Goal: Entertainment & Leisure: Consume media (video, audio)

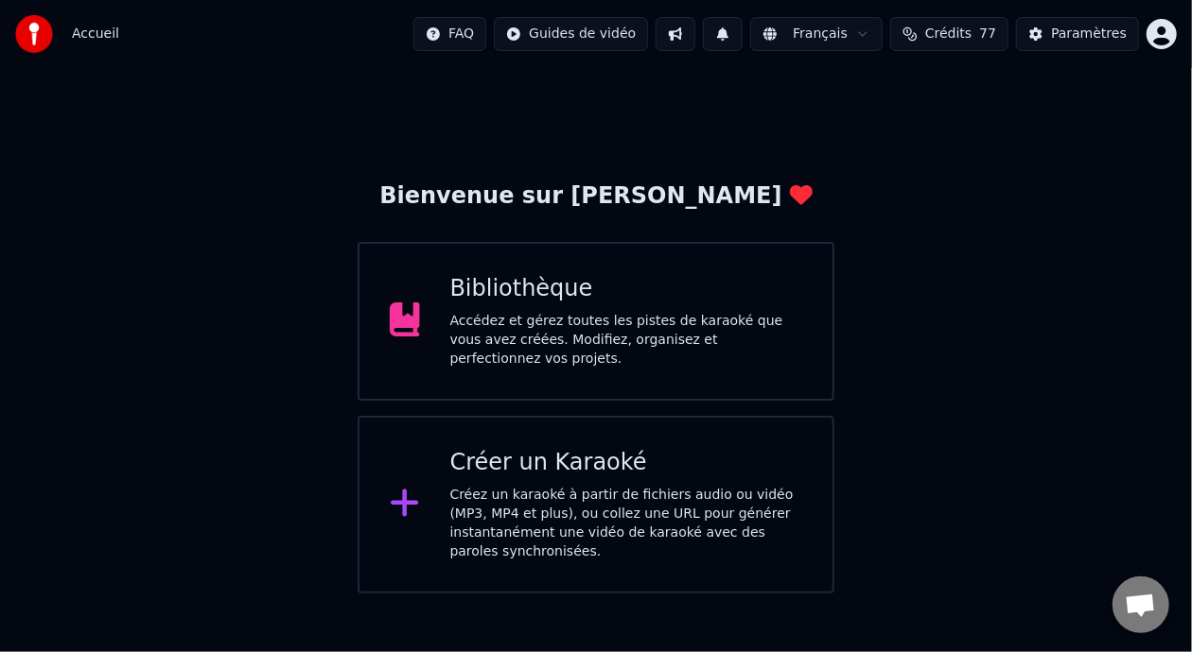
click at [619, 339] on div "Accédez et gérez toutes les pistes de karaoké que vous avez créées. Modifiez, o…" at bounding box center [626, 340] width 353 height 57
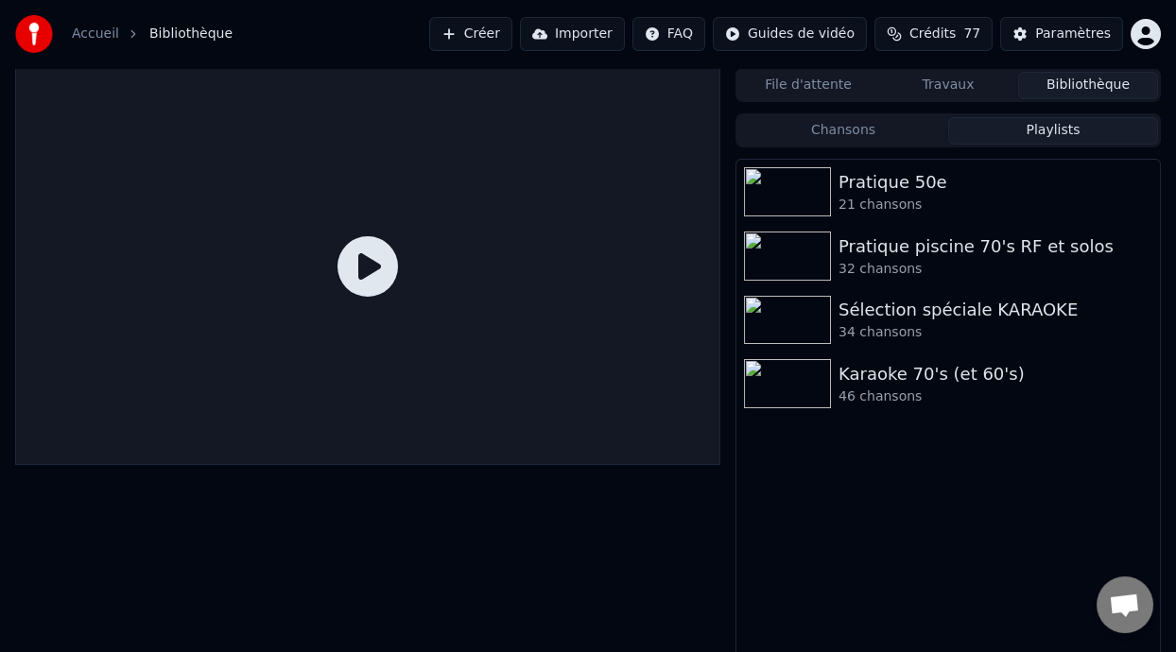
click at [1044, 134] on button "Playlists" at bounding box center [1053, 130] width 210 height 27
click at [914, 380] on div "Karaoke 70's (et 60's)" at bounding box center [986, 374] width 295 height 26
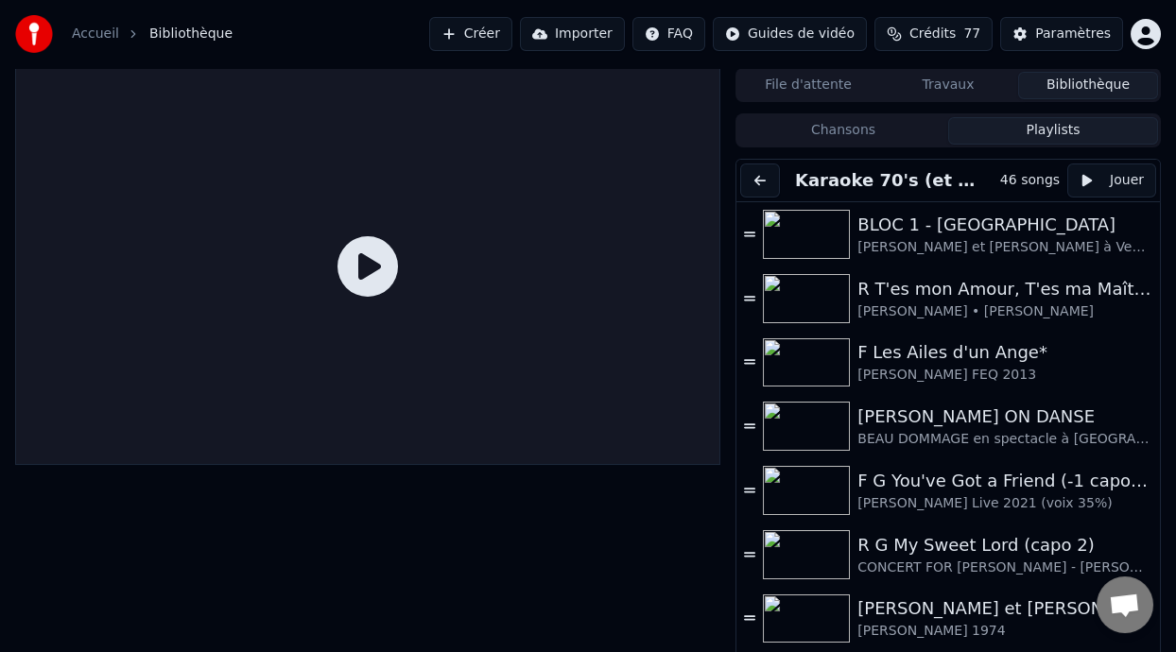
click at [918, 123] on button "Chansons" at bounding box center [844, 130] width 210 height 27
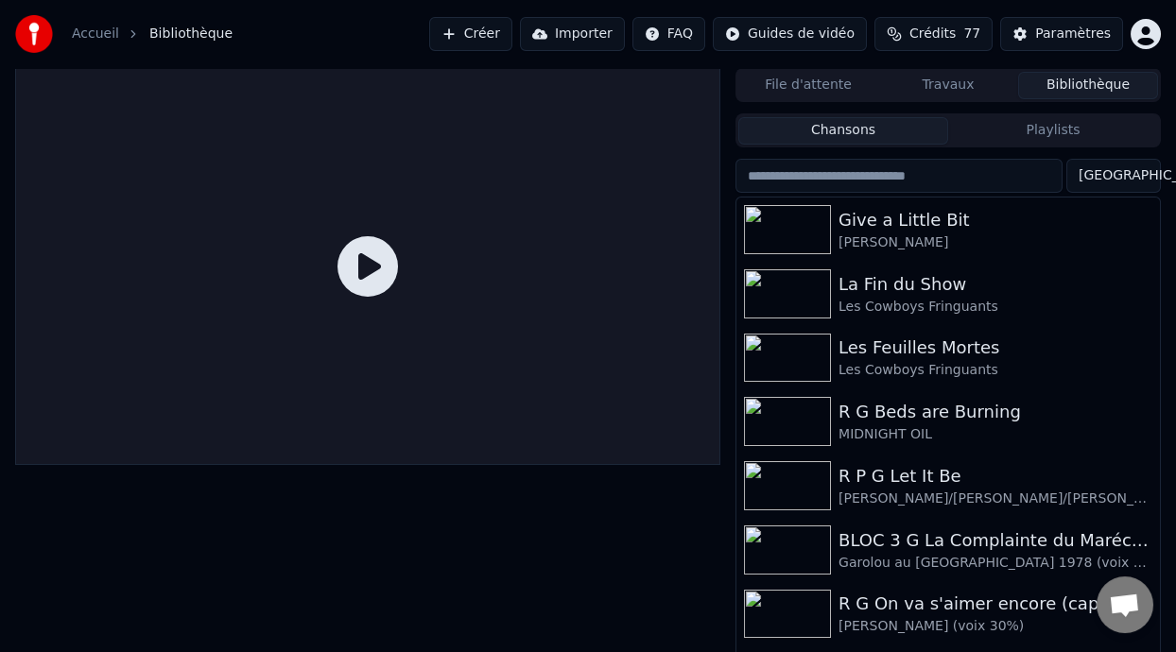
click at [1042, 128] on button "Playlists" at bounding box center [1053, 130] width 210 height 27
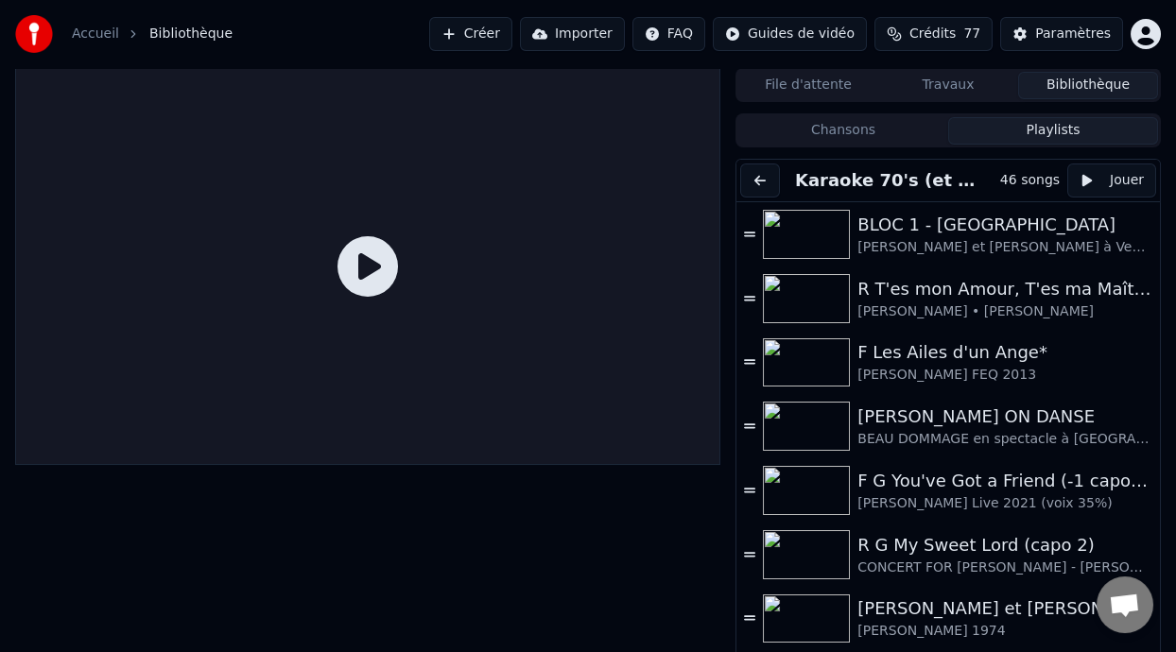
click at [763, 178] on button at bounding box center [760, 181] width 40 height 34
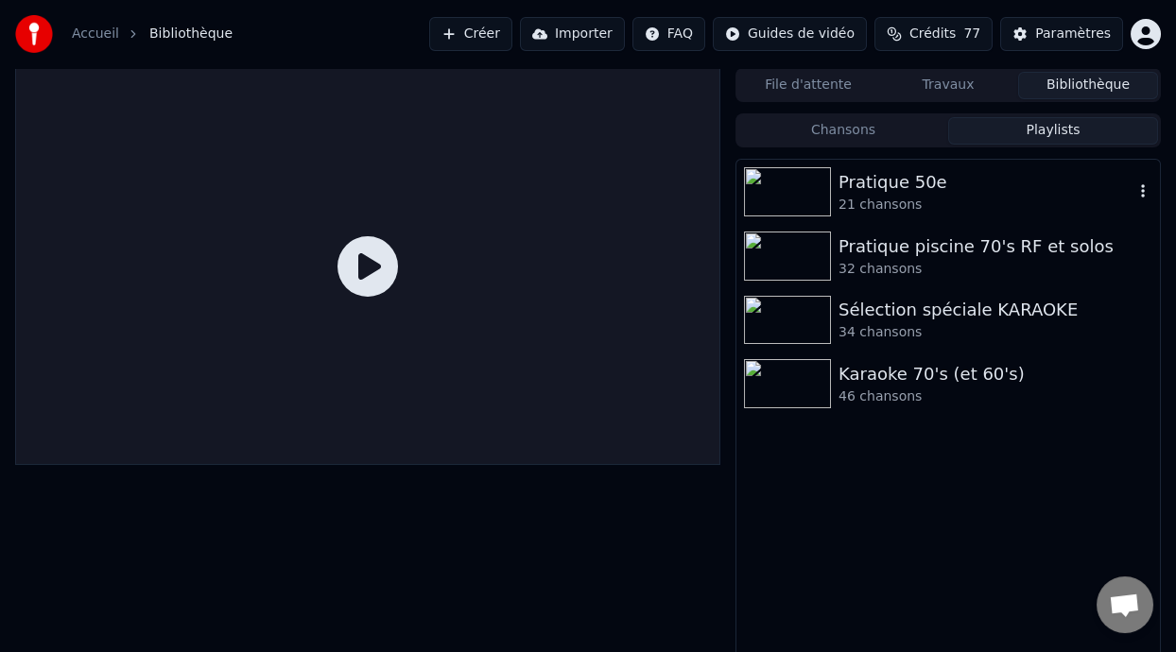
click at [934, 198] on div "21 chansons" at bounding box center [986, 205] width 295 height 19
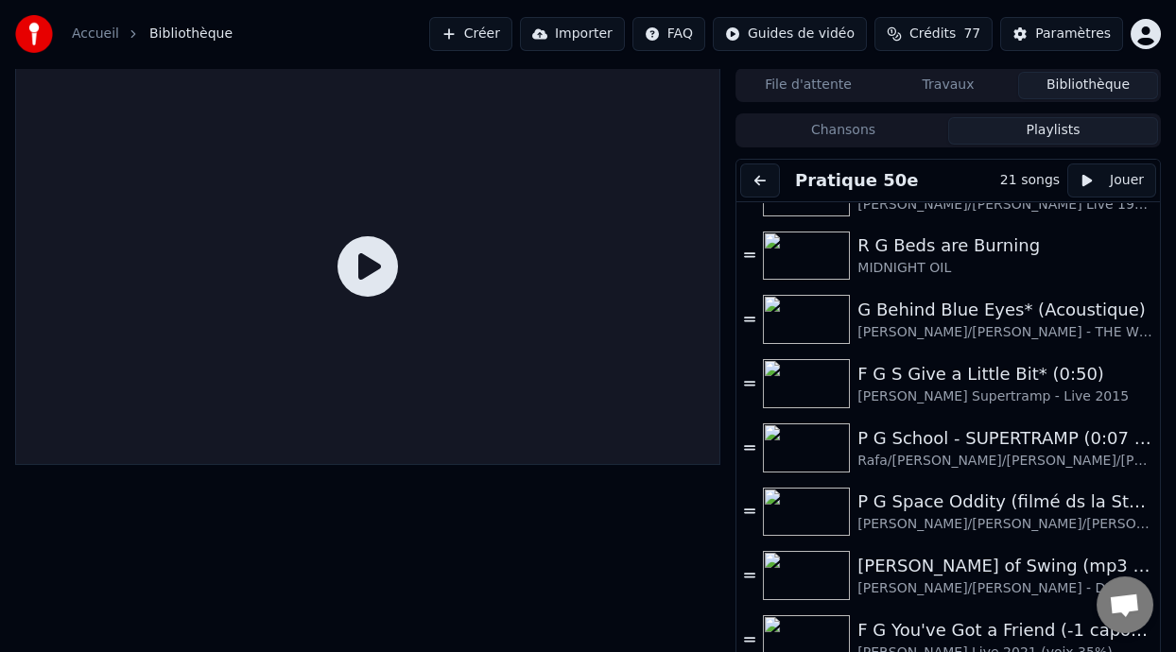
scroll to position [603, 0]
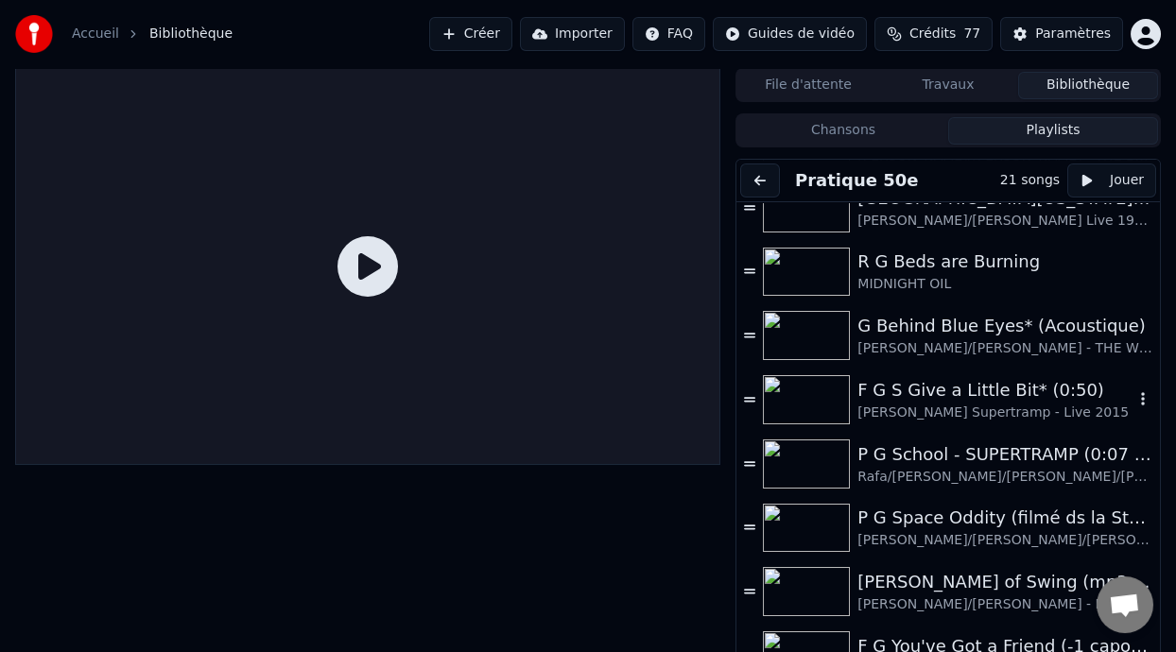
click at [943, 388] on div "F G S Give a Little Bit* (0:50)" at bounding box center [996, 390] width 276 height 26
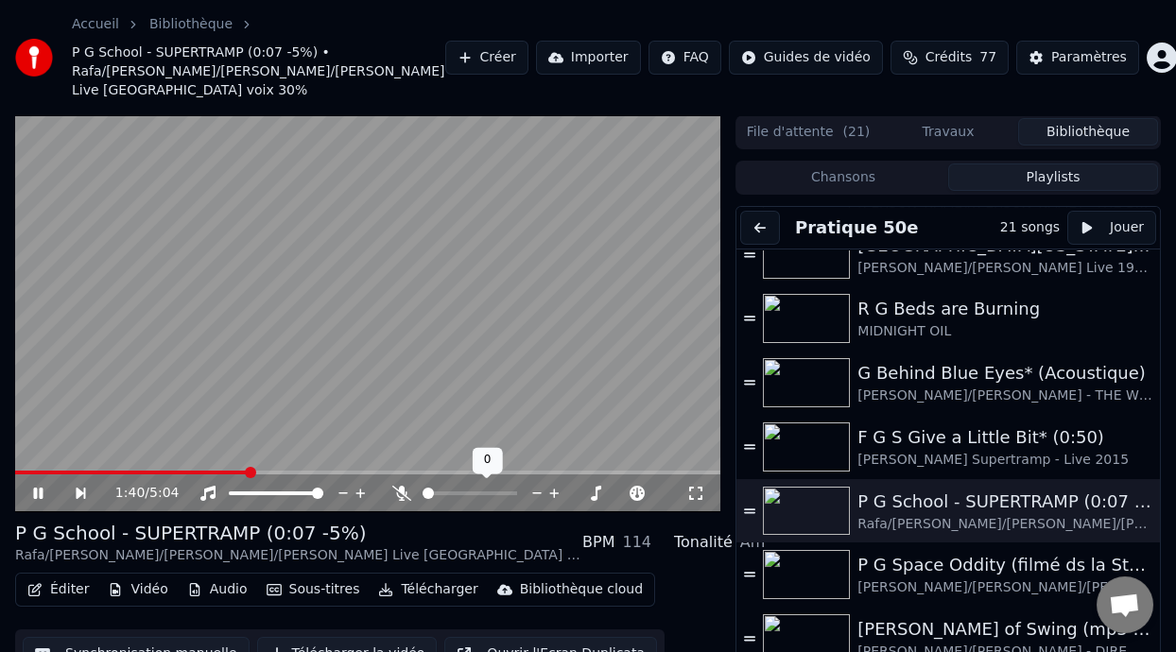
click at [399, 486] on icon at bounding box center [401, 493] width 19 height 15
click at [449, 493] on span at bounding box center [436, 494] width 26 height 4
click at [450, 493] on span at bounding box center [450, 493] width 11 height 11
click at [457, 492] on span at bounding box center [450, 493] width 11 height 11
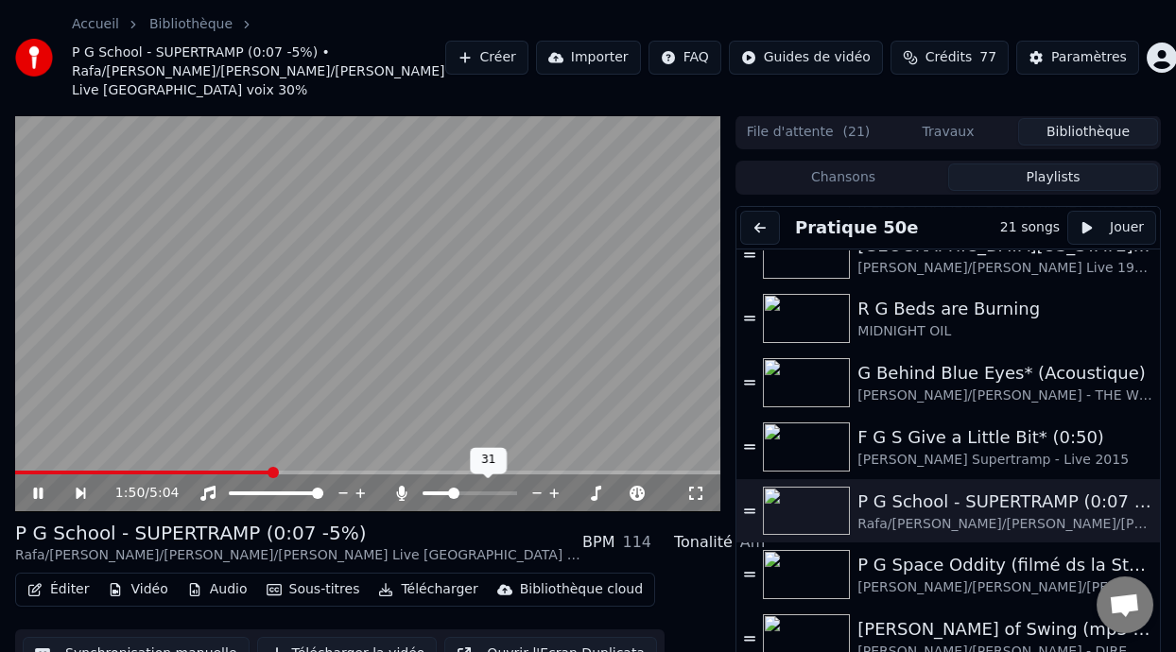
click at [452, 491] on span at bounding box center [453, 493] width 11 height 11
click at [36, 471] on span at bounding box center [25, 473] width 21 height 4
click at [23, 472] on span at bounding box center [19, 473] width 9 height 4
click at [39, 492] on icon at bounding box center [51, 493] width 43 height 15
click at [23, 471] on span at bounding box center [106, 473] width 183 height 4
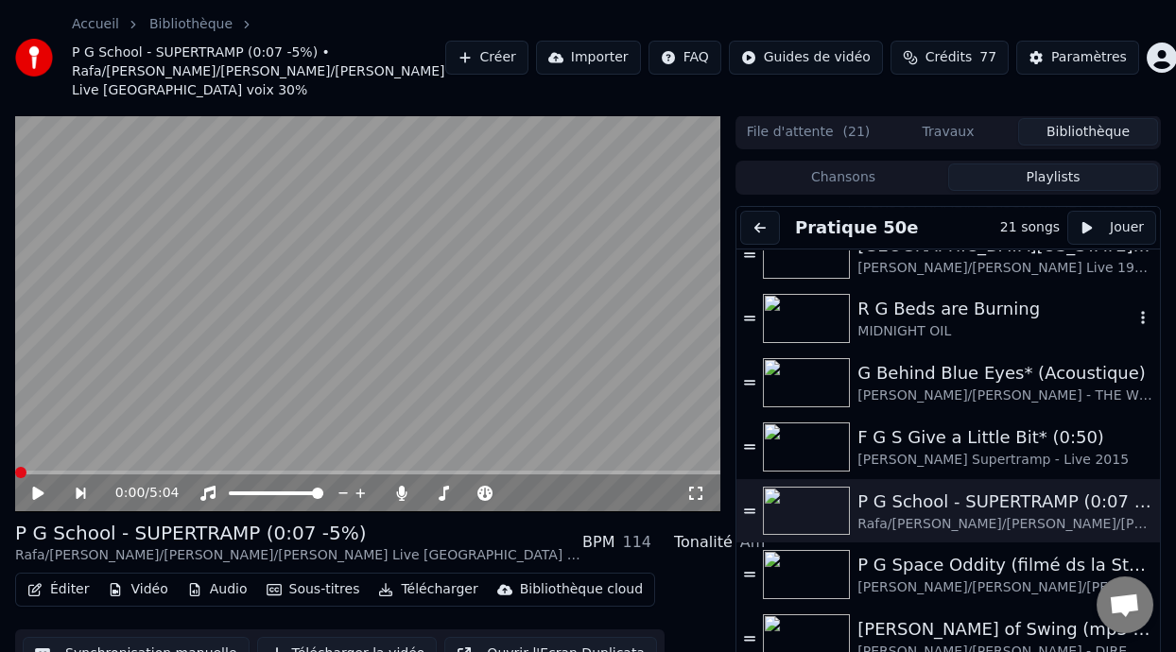
click at [929, 314] on div "R G Beds are Burning" at bounding box center [996, 309] width 276 height 26
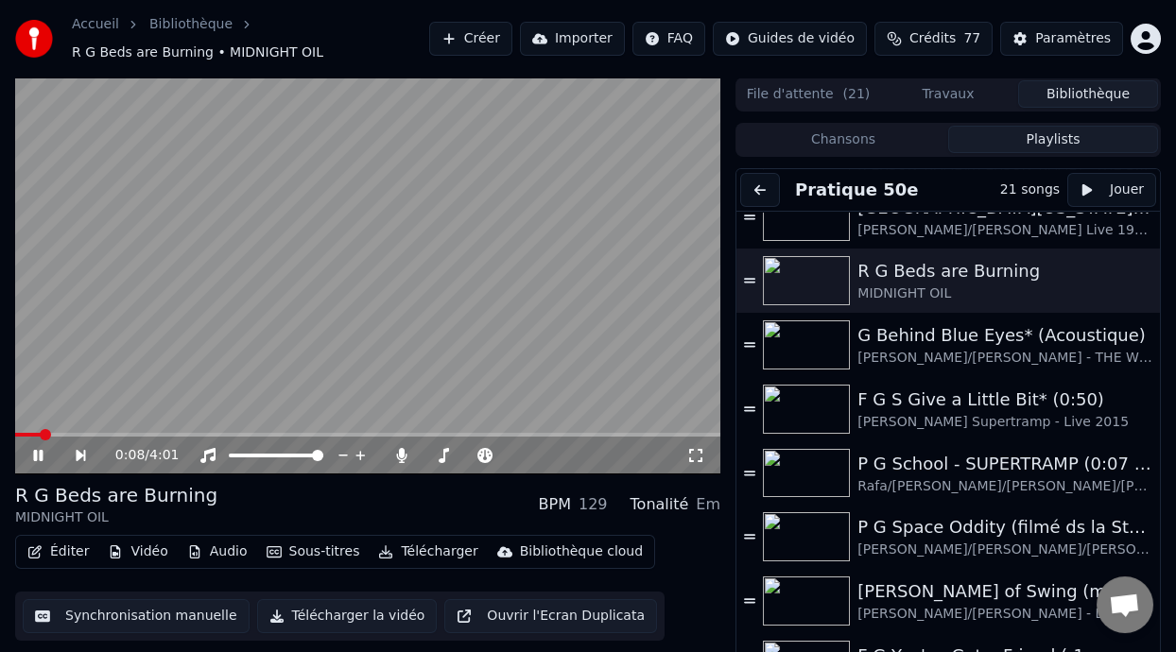
click at [687, 442] on div "0:08 / 4:01" at bounding box center [367, 456] width 705 height 38
drag, startPoint x: 695, startPoint y: 456, endPoint x: 696, endPoint y: 473, distance: 17.0
click at [696, 455] on icon at bounding box center [696, 455] width 19 height 15
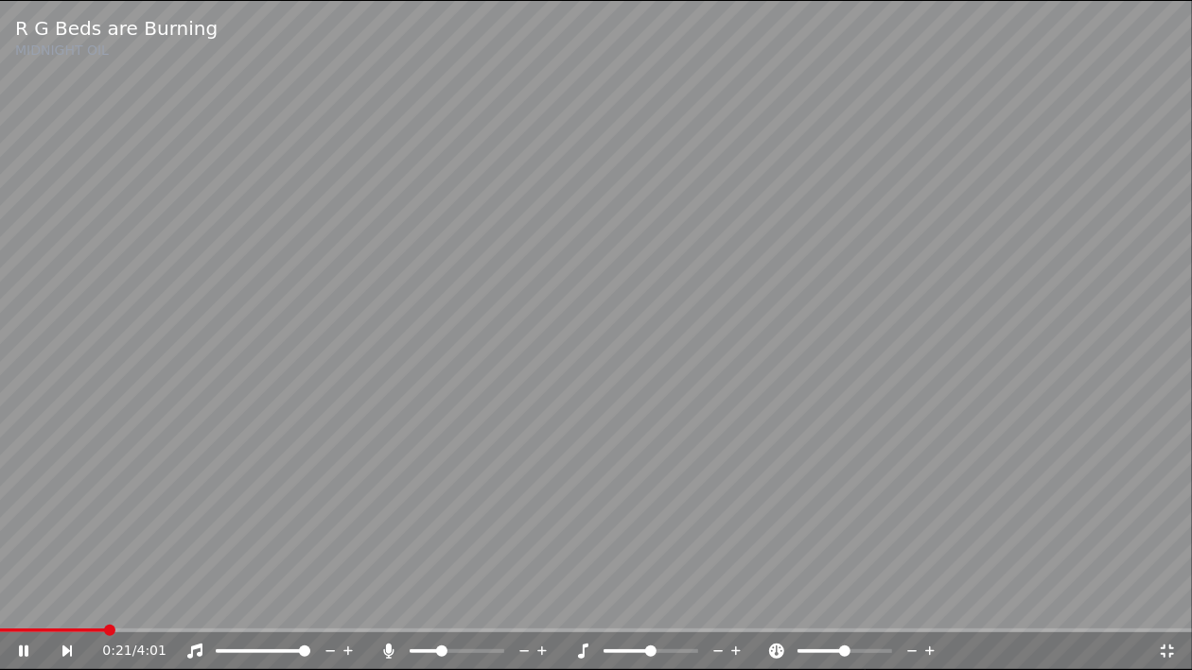
click at [389, 652] on icon at bounding box center [389, 651] width 10 height 15
click at [389, 652] on icon at bounding box center [388, 651] width 19 height 15
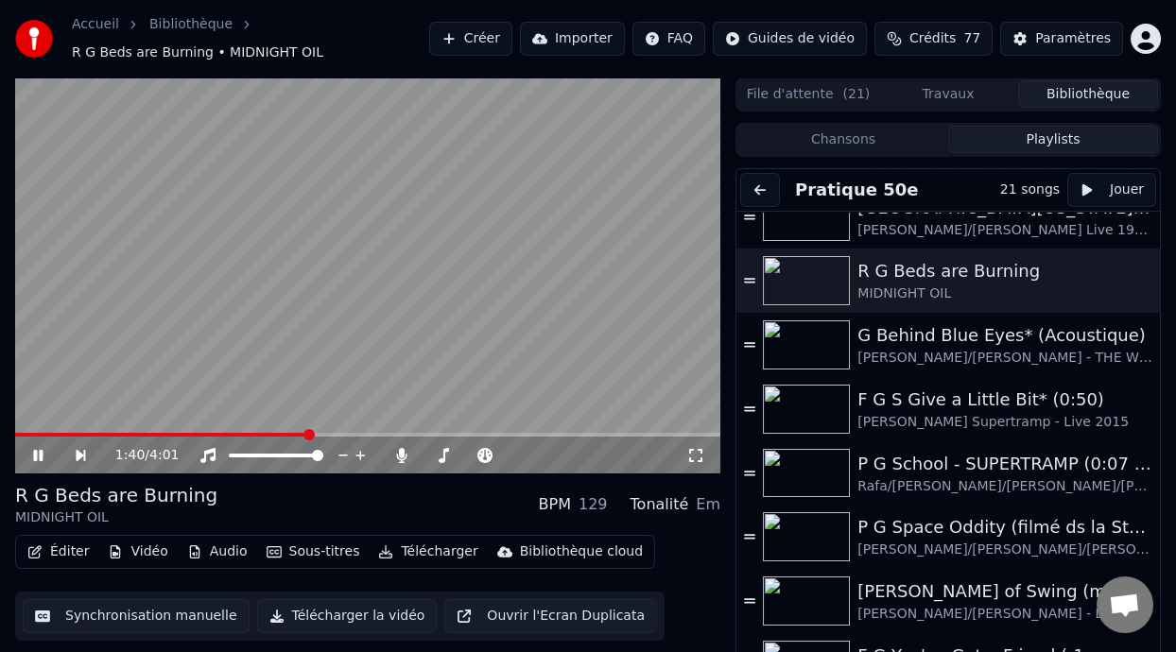
click at [37, 451] on icon at bounding box center [51, 455] width 43 height 15
click at [26, 435] on span at bounding box center [20, 435] width 11 height 4
click at [1052, 136] on button "Playlists" at bounding box center [1053, 139] width 210 height 27
click at [763, 186] on button at bounding box center [760, 190] width 40 height 34
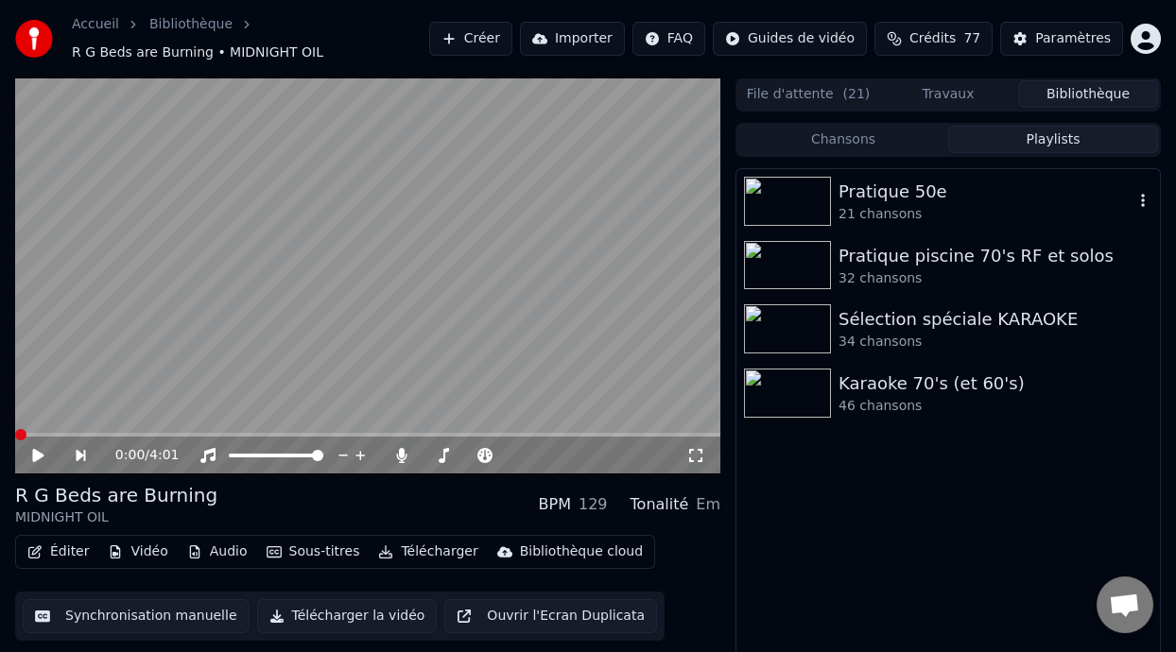
scroll to position [0, 0]
click at [898, 385] on div "Karaoke 70's (et 60's)" at bounding box center [986, 384] width 295 height 26
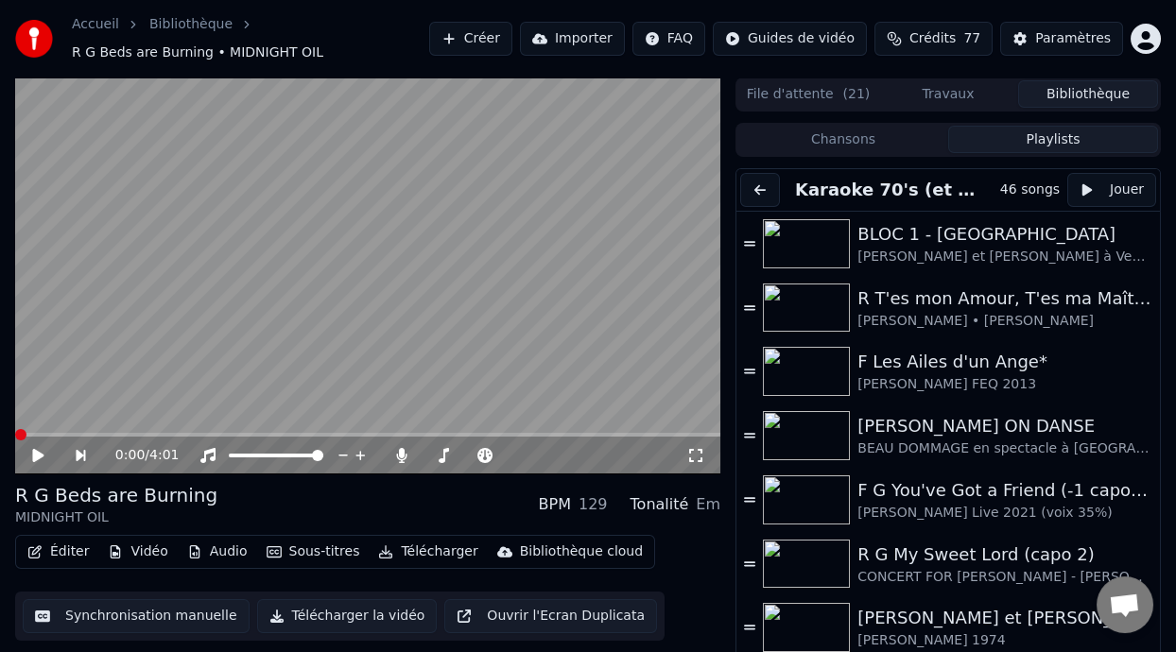
click at [1105, 187] on button "Jouer" at bounding box center [1112, 190] width 89 height 34
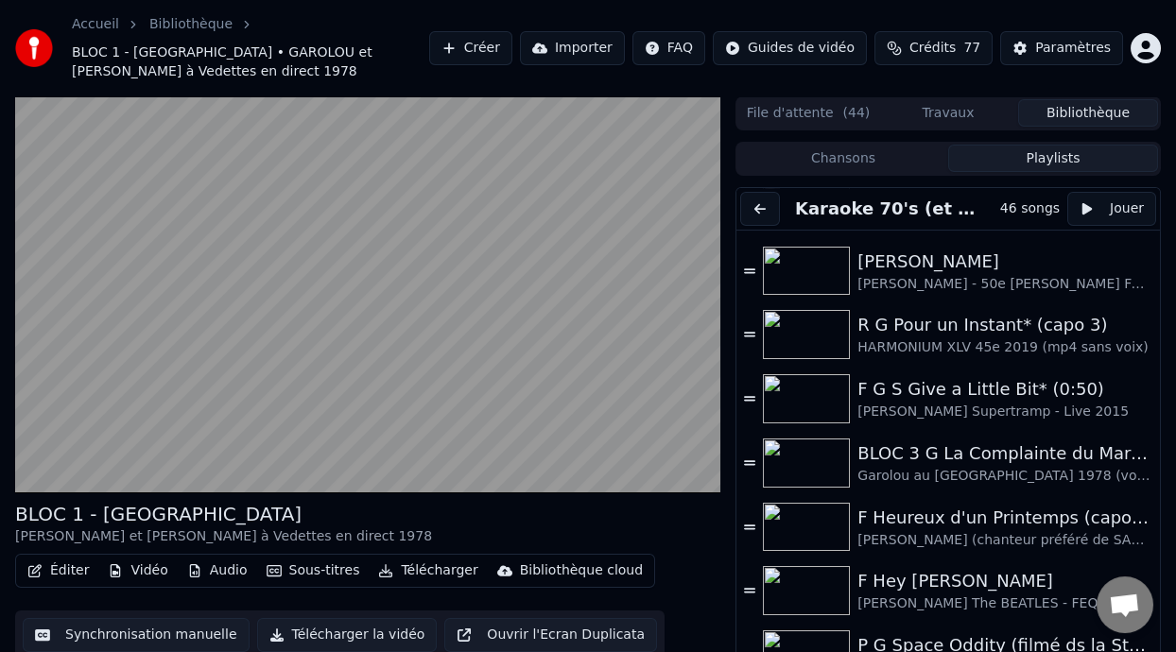
scroll to position [1103, 0]
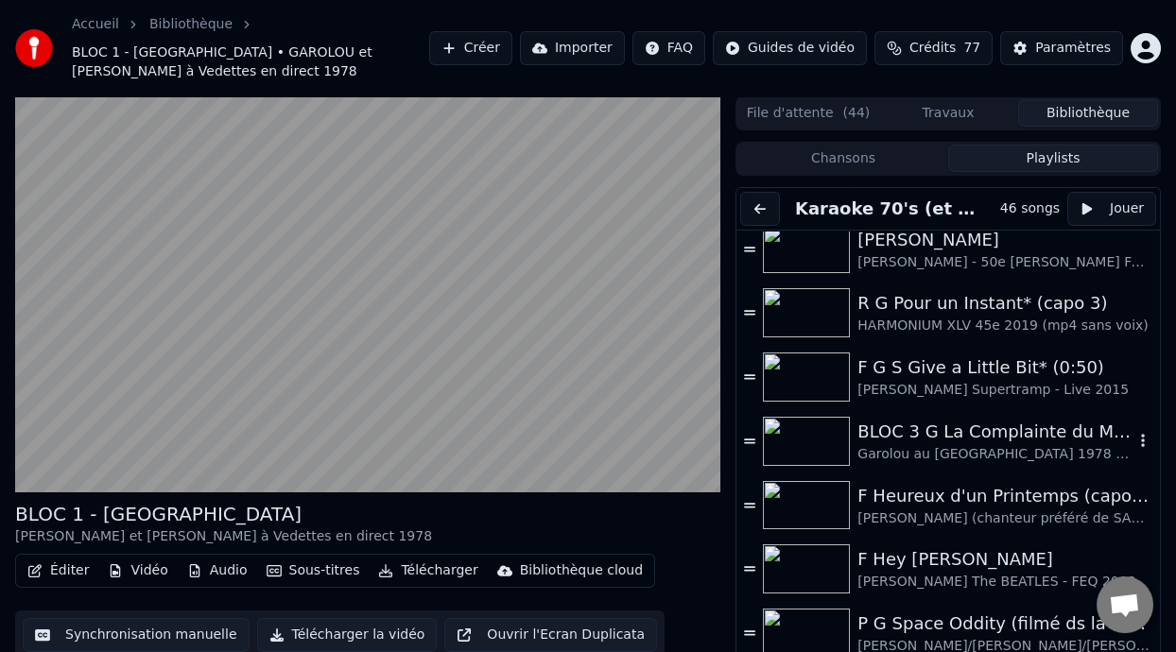
click at [965, 448] on div "Garolou au [GEOGRAPHIC_DATA] 1978 (voix 40%)" at bounding box center [996, 454] width 276 height 19
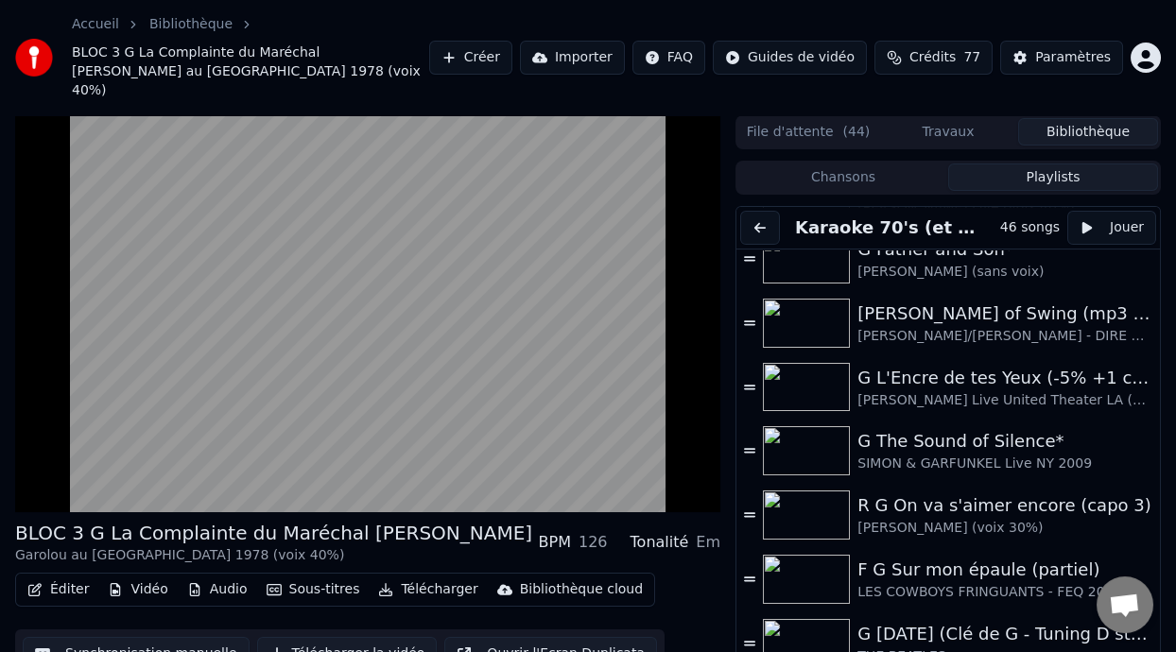
scroll to position [1734, 0]
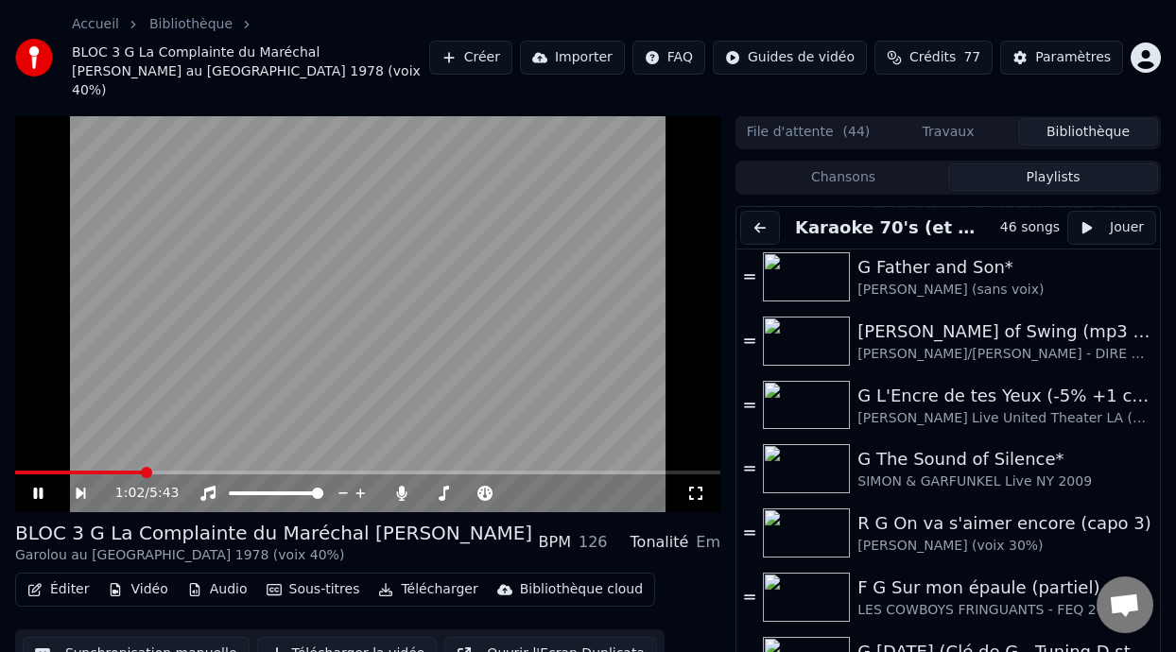
click at [696, 486] on icon at bounding box center [696, 493] width 19 height 15
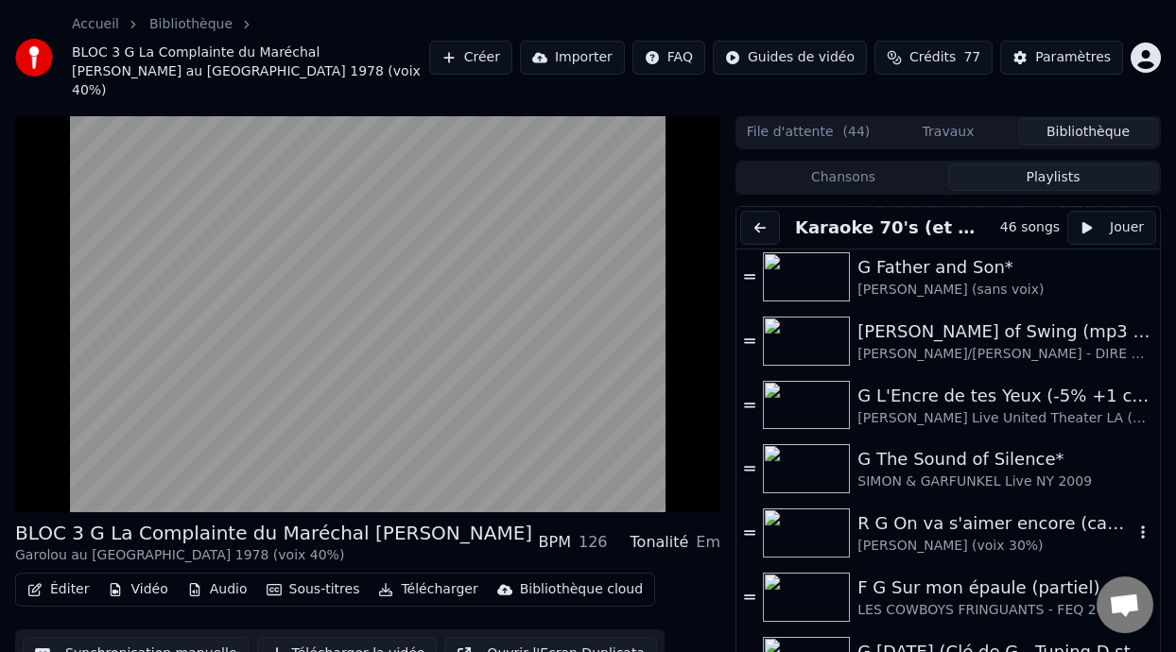
click at [963, 511] on div "R G On va s'aimer encore (capo 3)" at bounding box center [996, 524] width 276 height 26
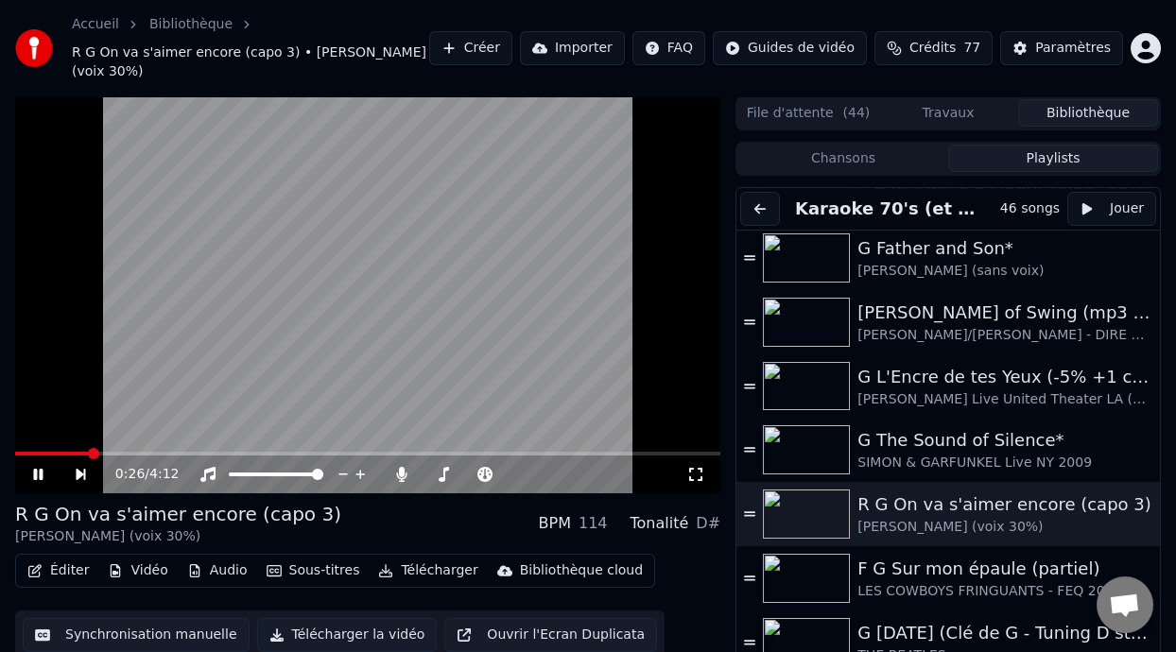
click at [693, 473] on icon at bounding box center [696, 474] width 19 height 15
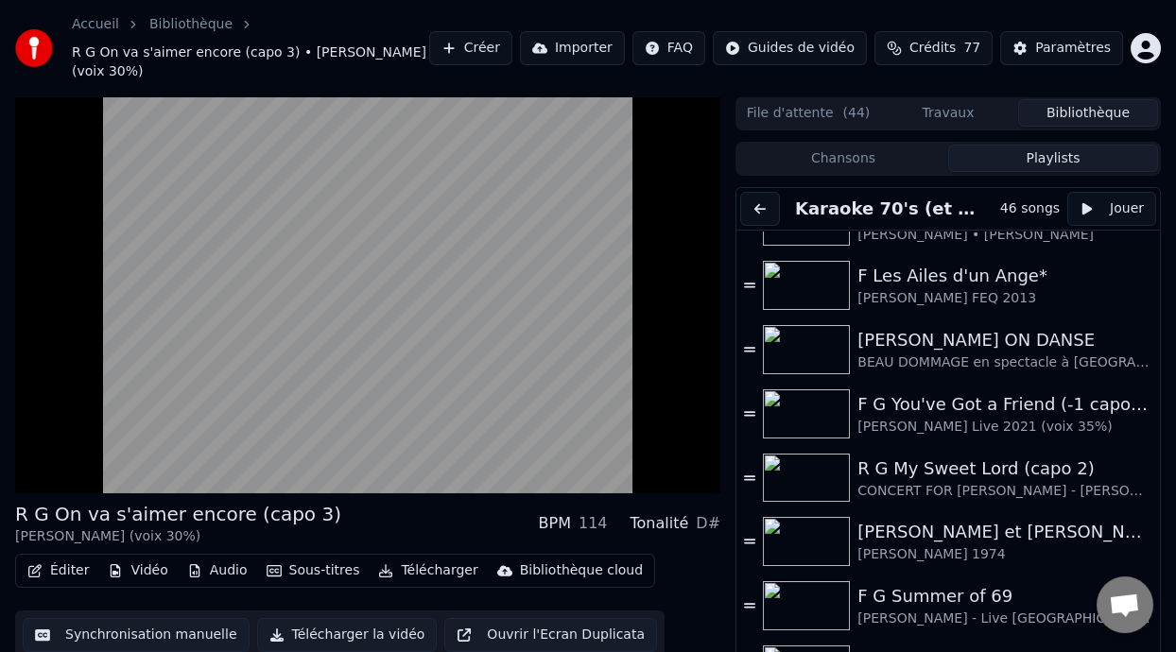
scroll to position [86, 0]
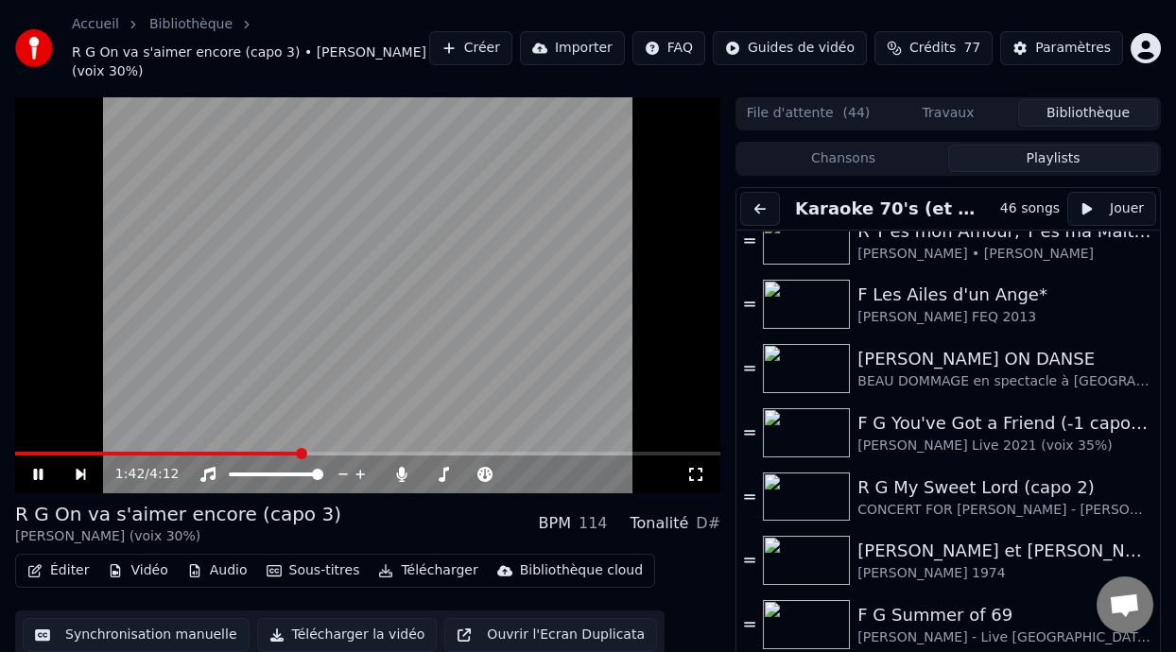
click at [35, 474] on icon at bounding box center [37, 474] width 9 height 11
click at [21, 452] on span at bounding box center [18, 454] width 6 height 4
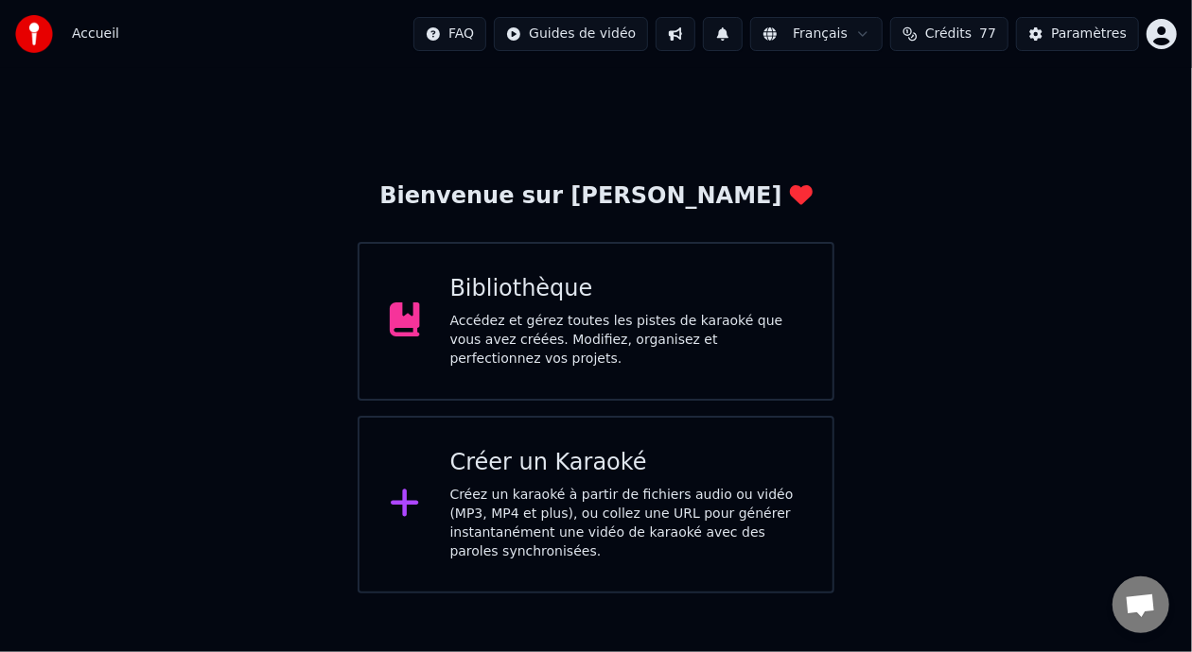
click at [687, 284] on div "Bibliothèque" at bounding box center [626, 289] width 353 height 30
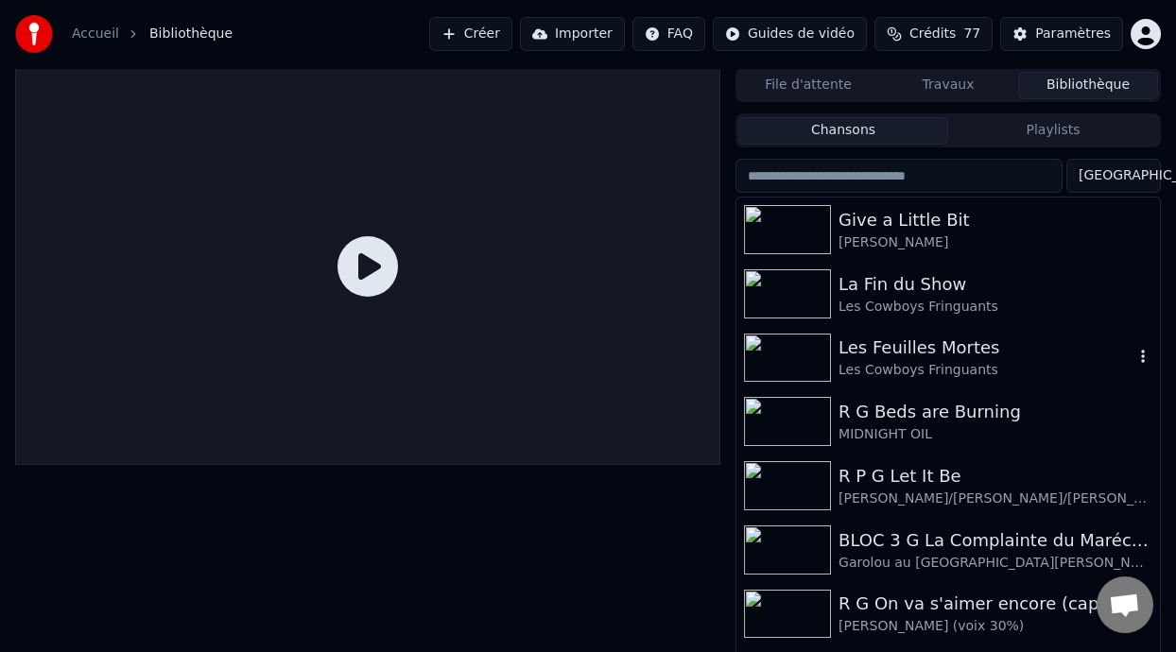
click at [905, 352] on div "Les Feuilles Mortes" at bounding box center [986, 348] width 295 height 26
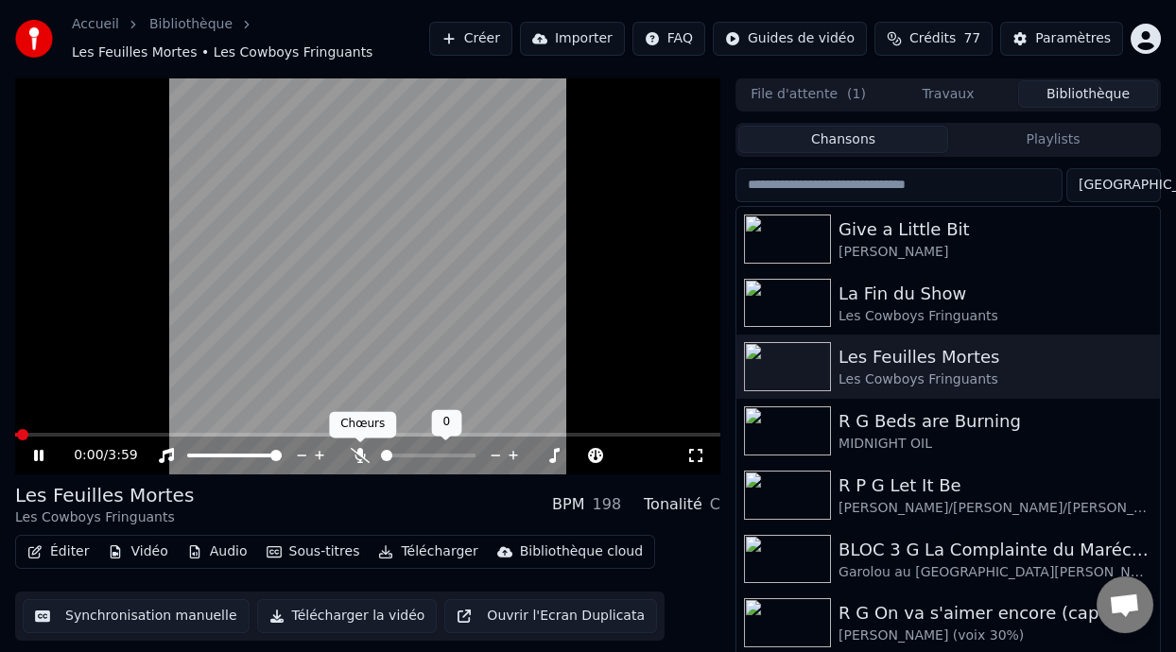
click at [355, 453] on icon at bounding box center [360, 455] width 19 height 15
click at [36, 452] on icon at bounding box center [38, 455] width 9 height 11
click at [893, 304] on div "La Fin du Show" at bounding box center [986, 294] width 295 height 26
